Goal: Check status

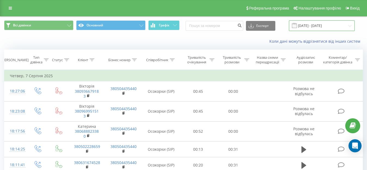
click at [318, 25] on input "[DATE] - [DATE]" at bounding box center [322, 25] width 66 height 11
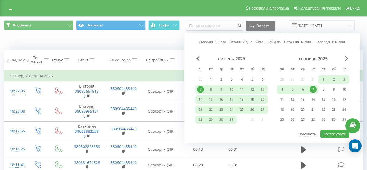
click at [345, 58] on span "Next Month" at bounding box center [346, 58] width 3 height 5
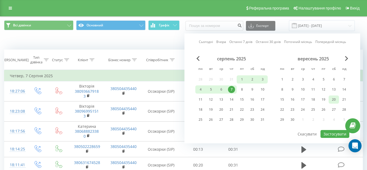
click at [333, 100] on div "20" at bounding box center [333, 99] width 7 height 7
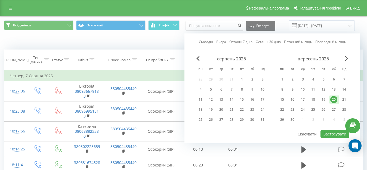
click at [333, 100] on div "20" at bounding box center [333, 99] width 7 height 7
click at [328, 135] on button "Застосувати" at bounding box center [334, 134] width 29 height 8
type input "[DATE] - [DATE]"
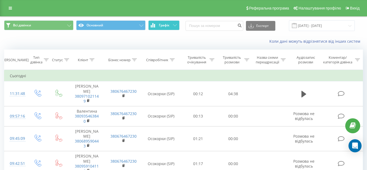
click at [166, 24] on span "Графік" at bounding box center [164, 25] width 11 height 4
